Goal: Find specific page/section: Find specific page/section

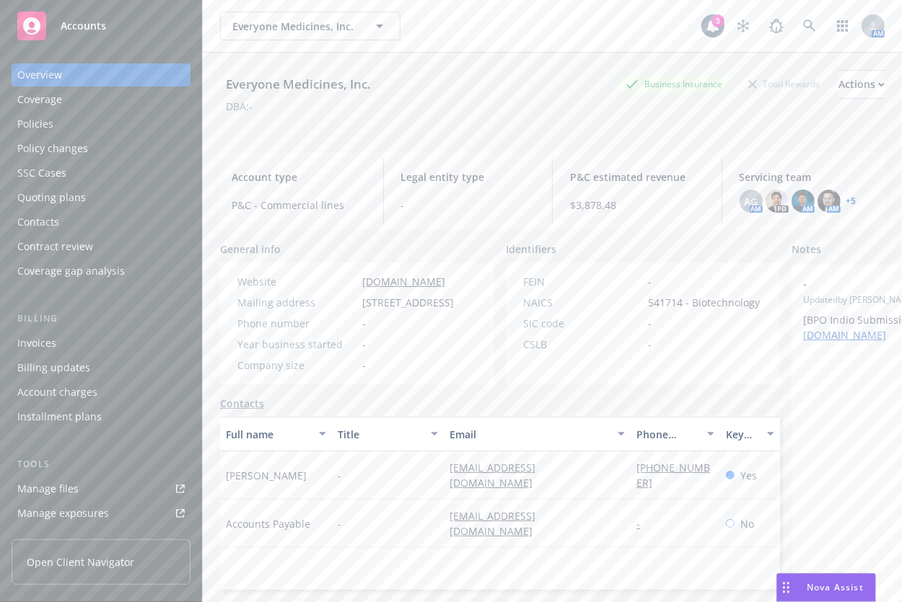
click at [105, 123] on div "Policies" at bounding box center [100, 124] width 167 height 23
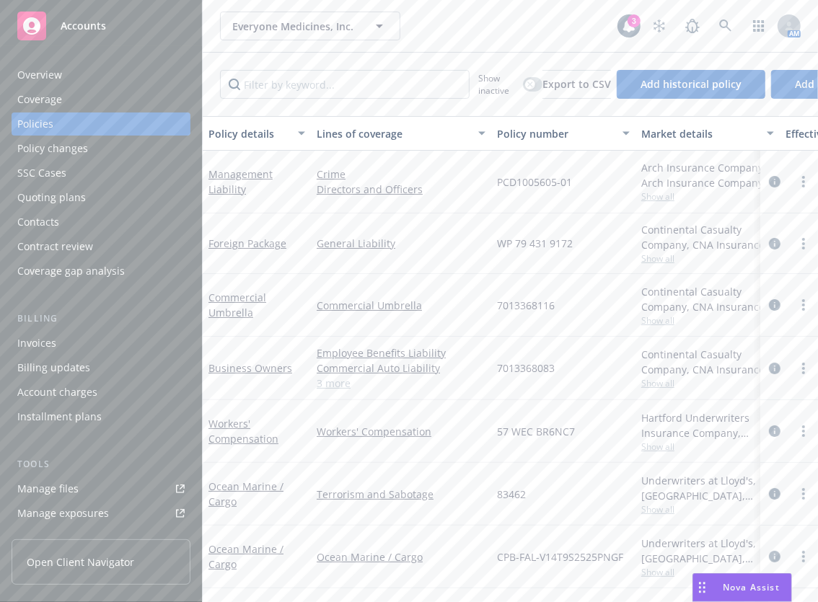
click at [420, 53] on div "Show inactive Export to CSV Add historical policy Add BOR policy" at bounding box center [510, 84] width 615 height 63
click at [505, 35] on div "Everyone Medicines, Inc. Everyone Medicines, Inc." at bounding box center [418, 26] width 397 height 29
click at [723, 22] on icon at bounding box center [725, 25] width 13 height 13
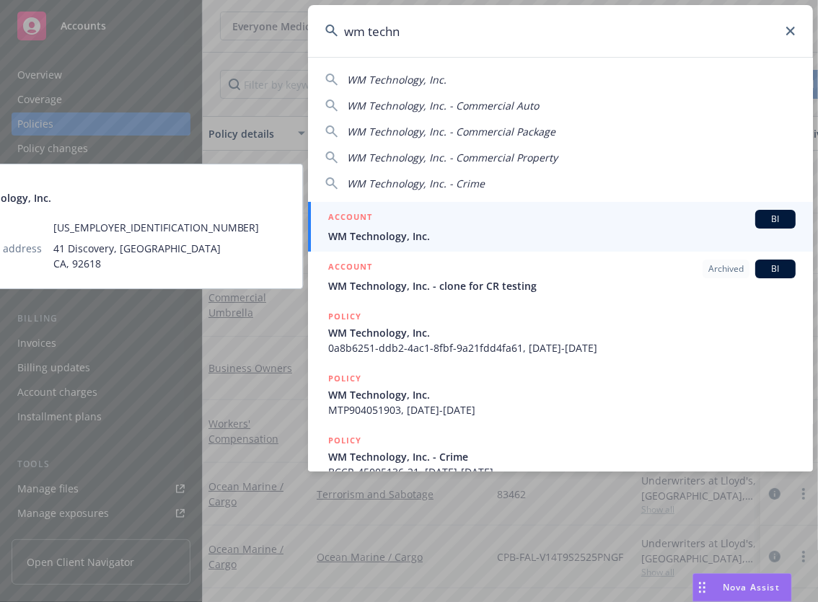
type input "wm techn"
click at [537, 216] on div "ACCOUNT BI" at bounding box center [561, 219] width 467 height 19
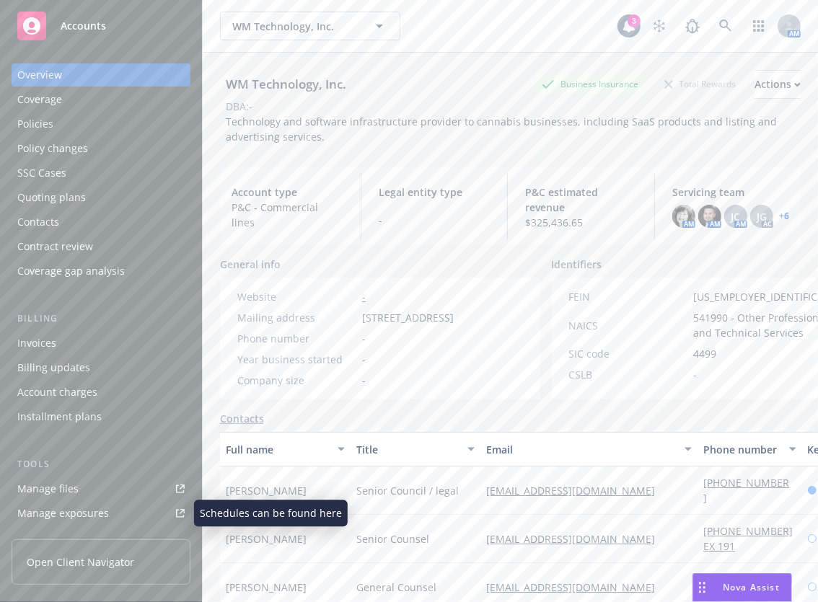
click at [74, 500] on div "Manage files" at bounding box center [47, 488] width 61 height 23
